Goal: Transaction & Acquisition: Purchase product/service

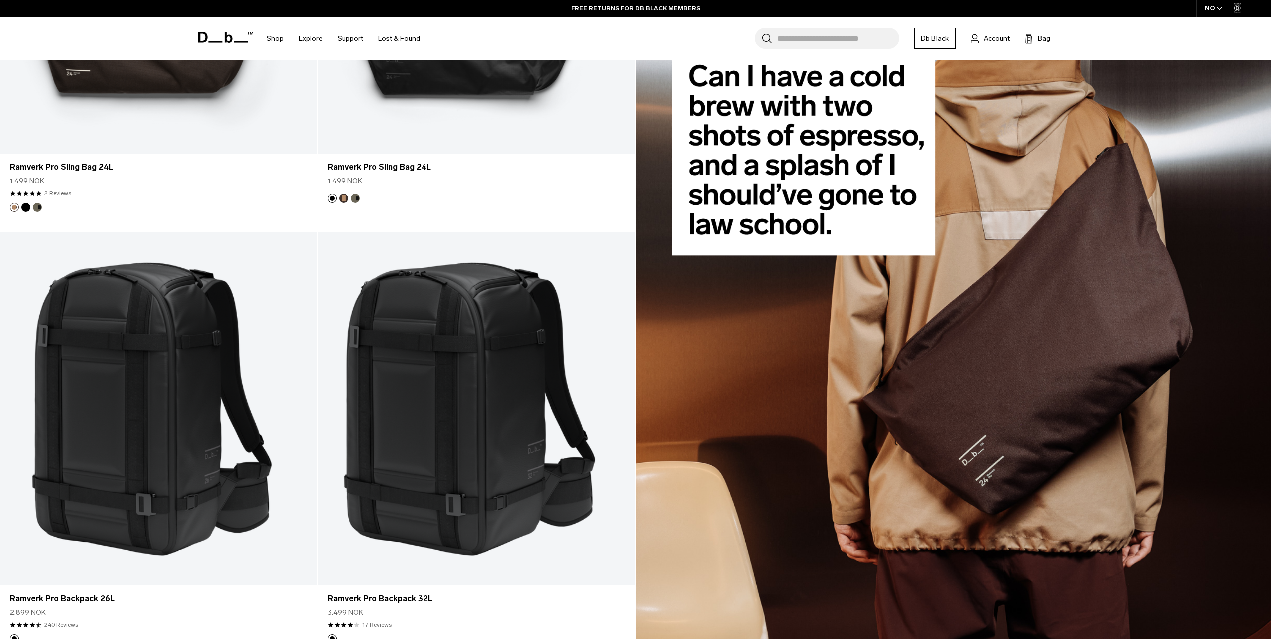
scroll to position [999, 0]
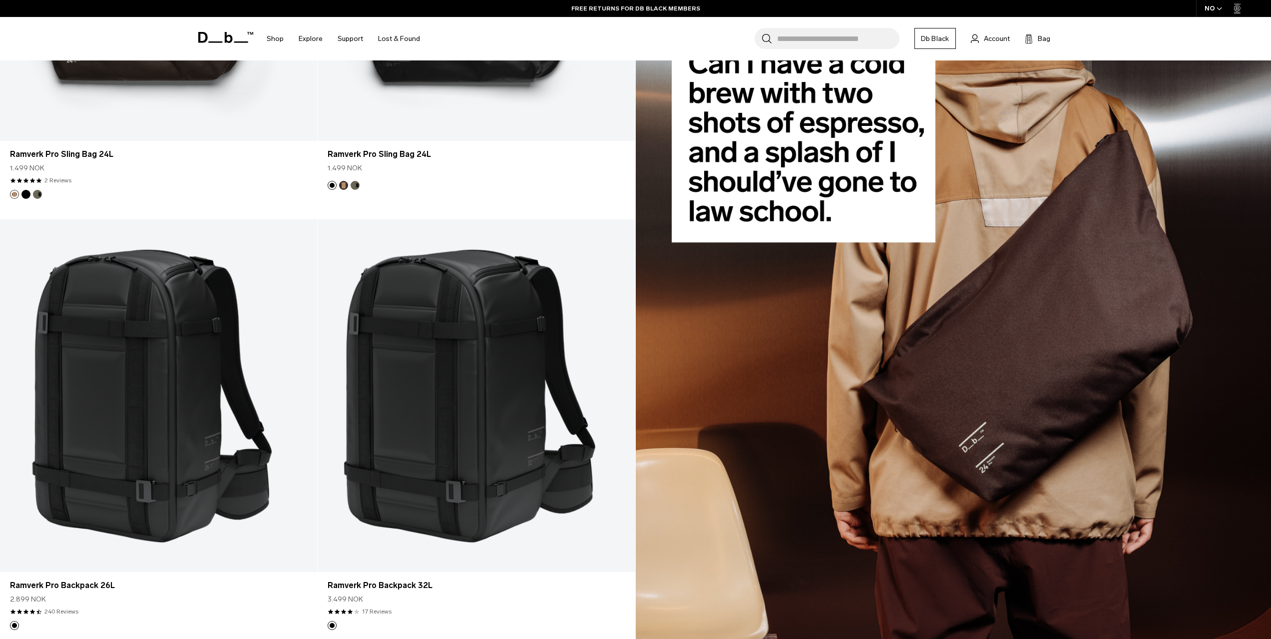
click at [963, 373] on img at bounding box center [954, 219] width 636 height 862
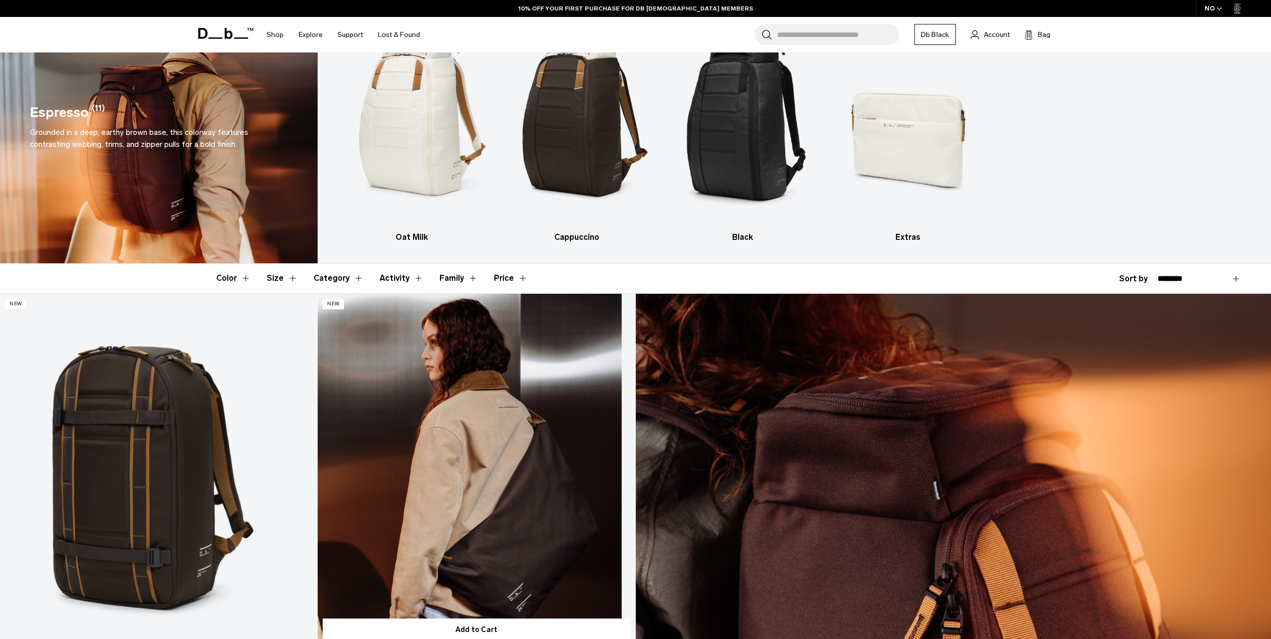
scroll to position [50, 0]
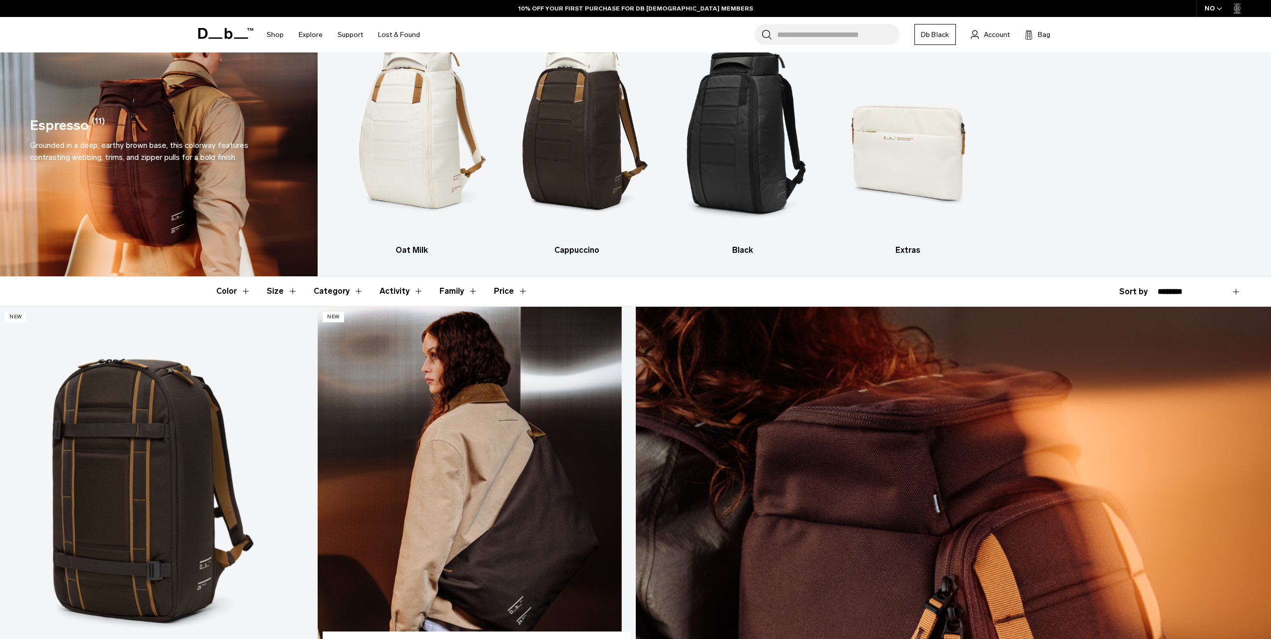
click at [443, 454] on link "Ramverk Pro Sling Bag 24L" at bounding box center [476, 483] width 317 height 352
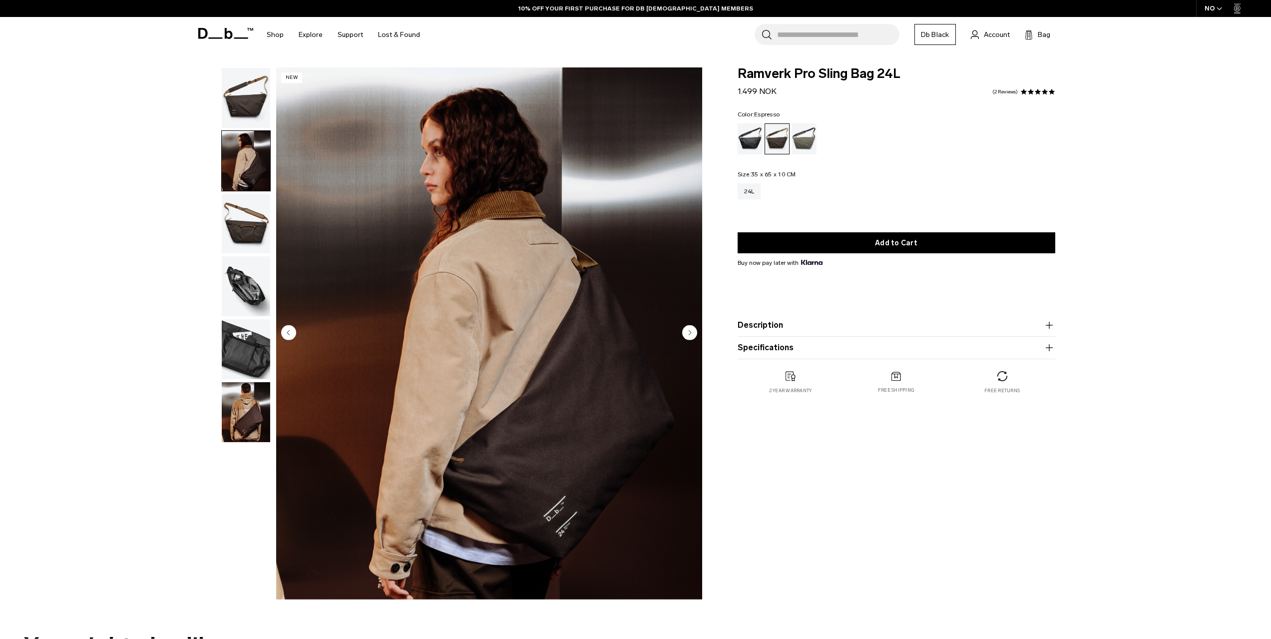
click at [252, 201] on img "button" at bounding box center [246, 224] width 48 height 60
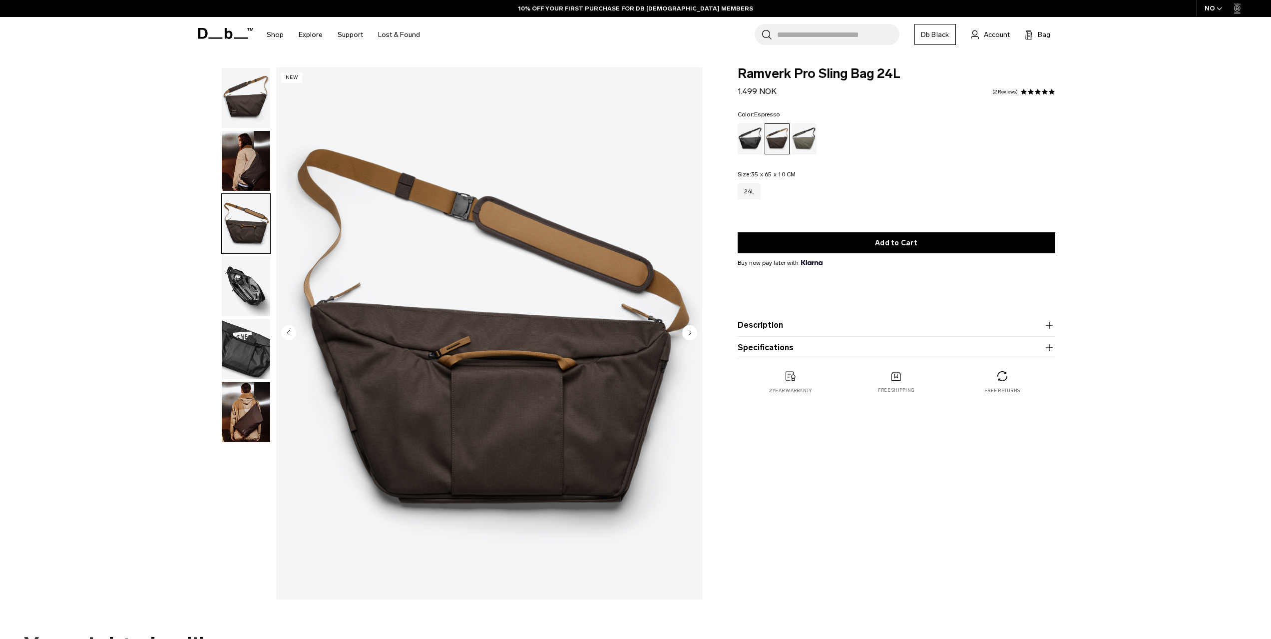
click at [258, 264] on img "button" at bounding box center [246, 286] width 48 height 60
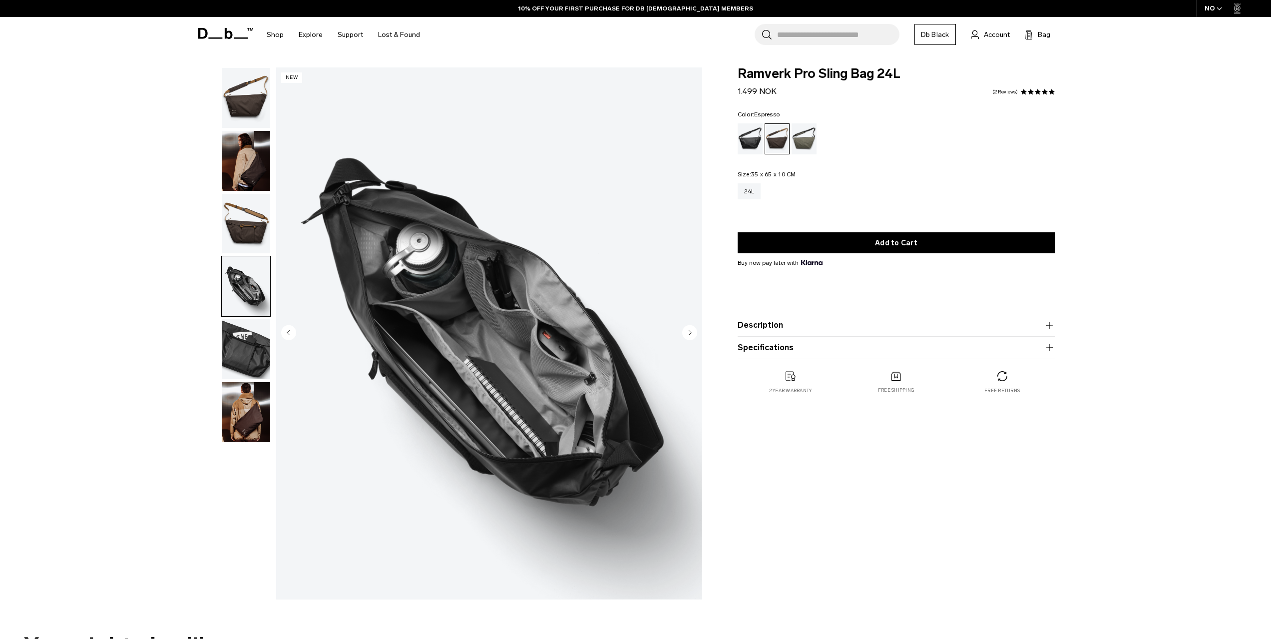
click at [246, 340] on img "button" at bounding box center [246, 349] width 48 height 60
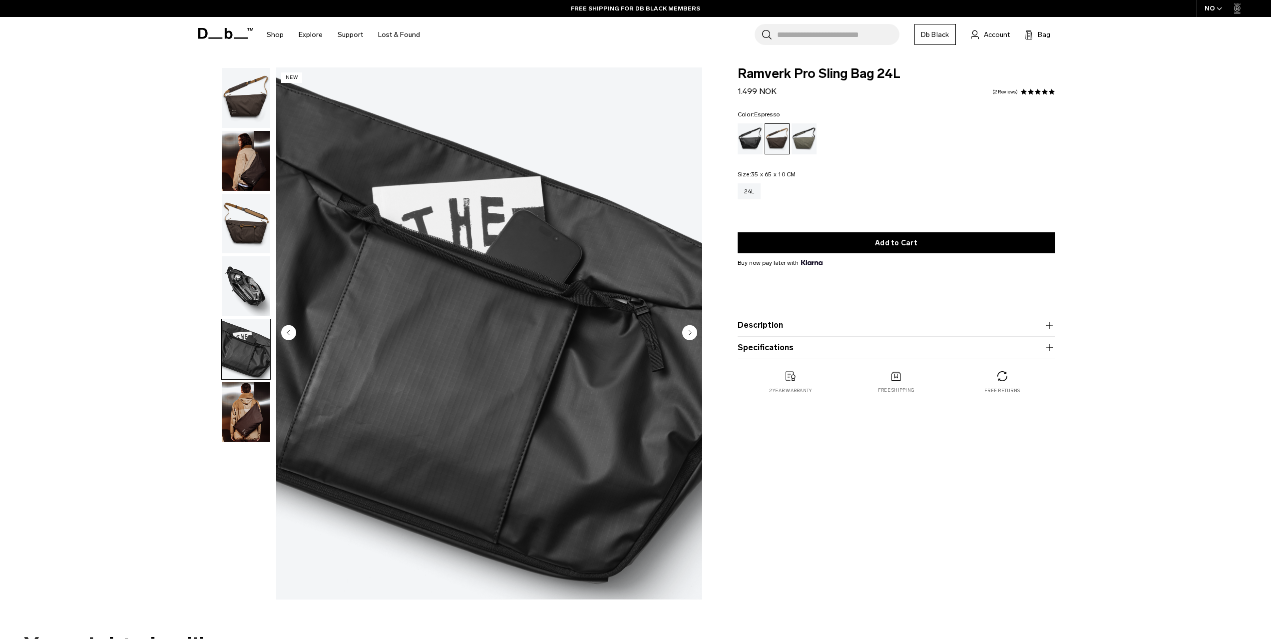
click at [250, 406] on img "button" at bounding box center [246, 412] width 48 height 60
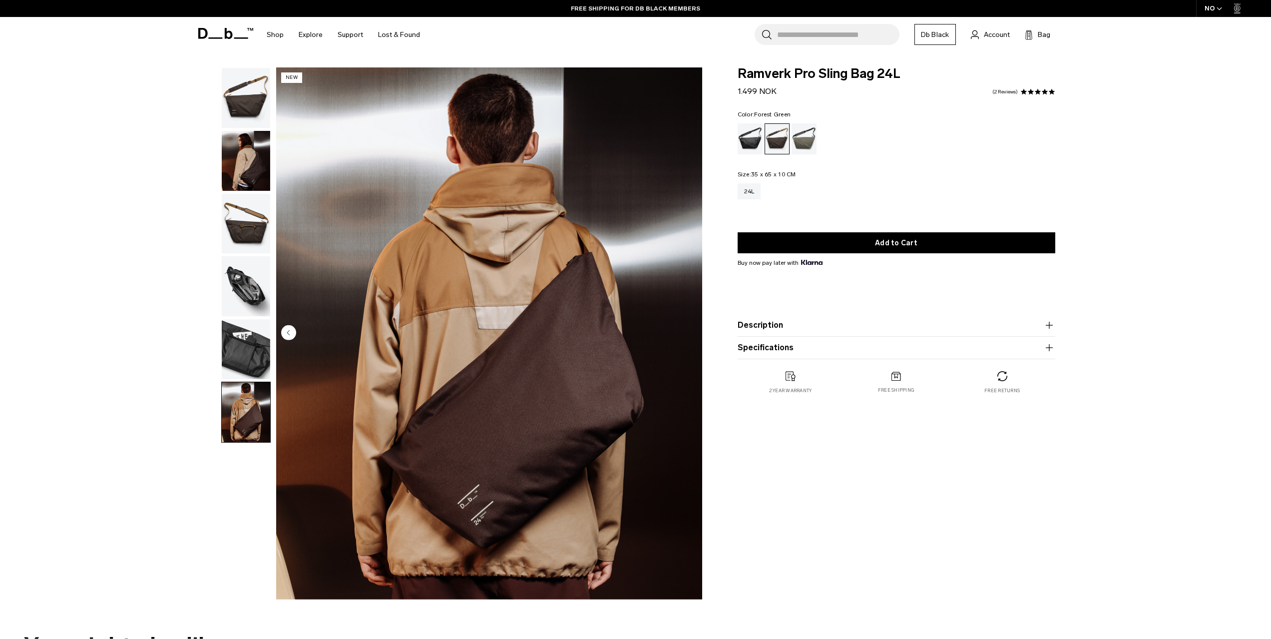
click at [812, 132] on div "Forest Green" at bounding box center [803, 138] width 25 height 31
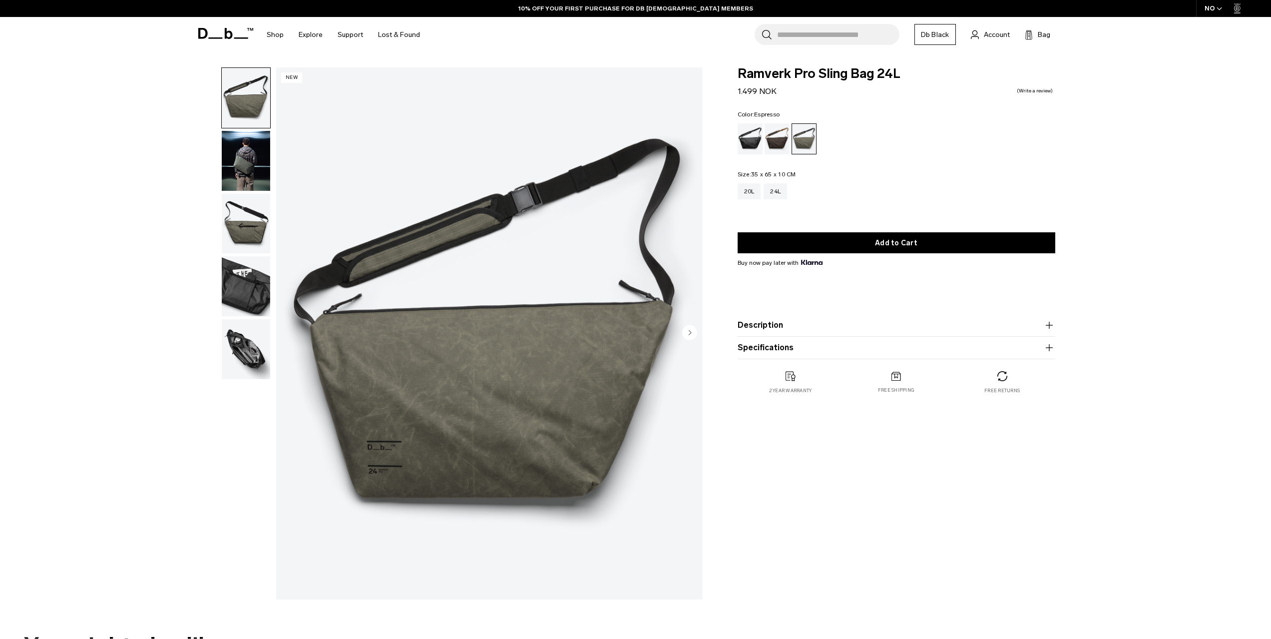
click at [781, 133] on div "Espresso" at bounding box center [776, 138] width 25 height 31
